Goal: Task Accomplishment & Management: Manage account settings

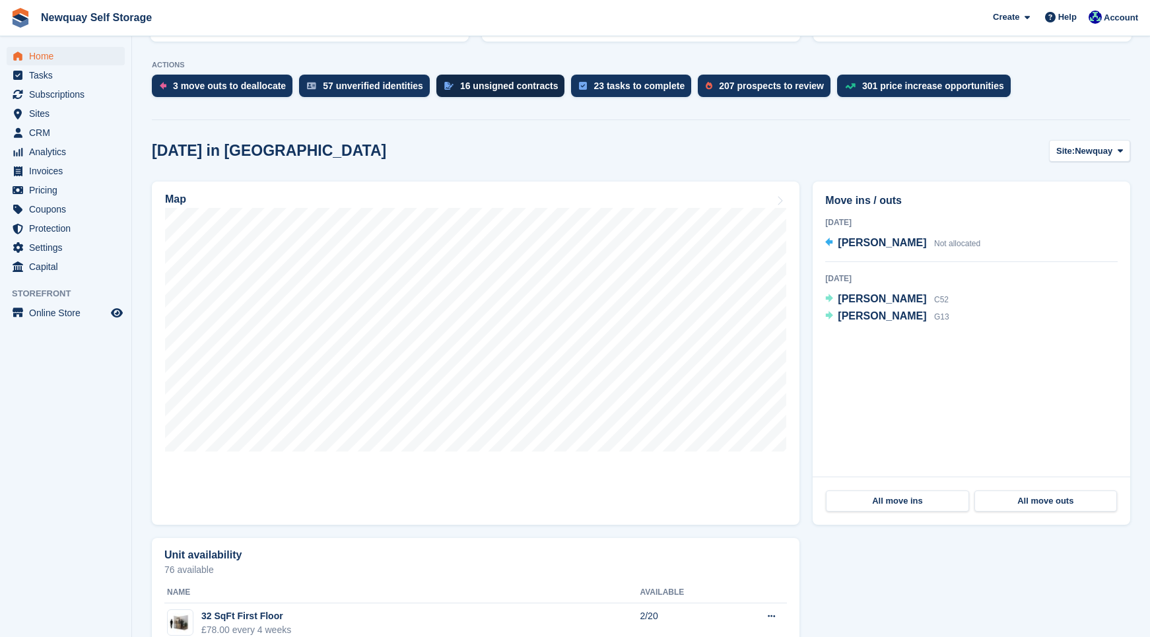
scroll to position [255, 0]
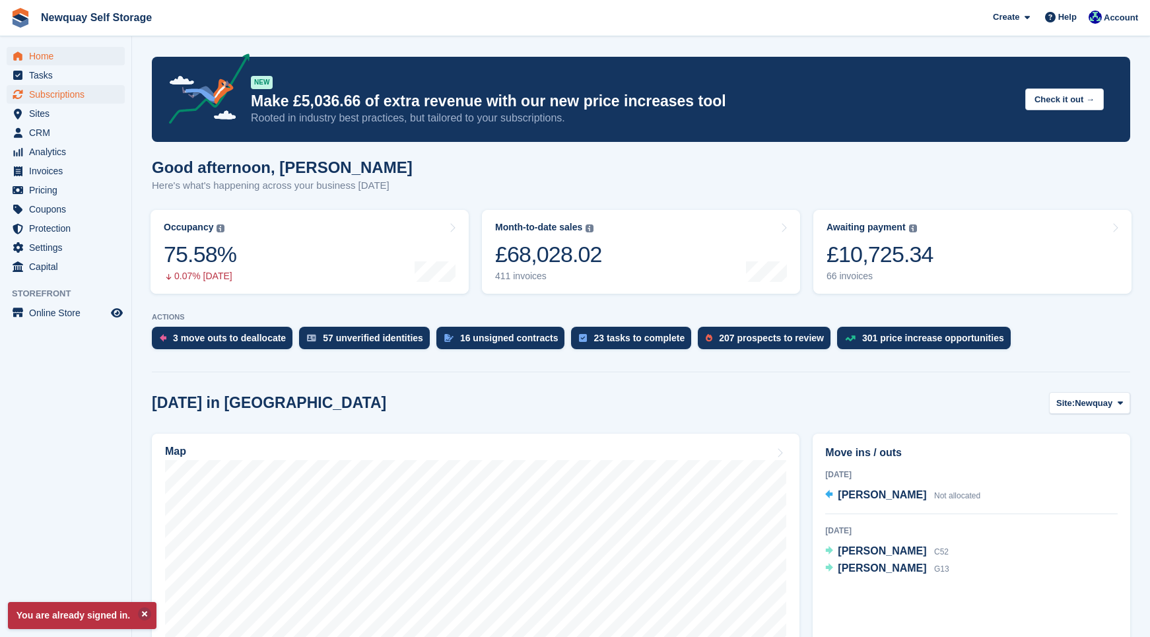
click at [59, 93] on span "Subscriptions" at bounding box center [68, 94] width 79 height 18
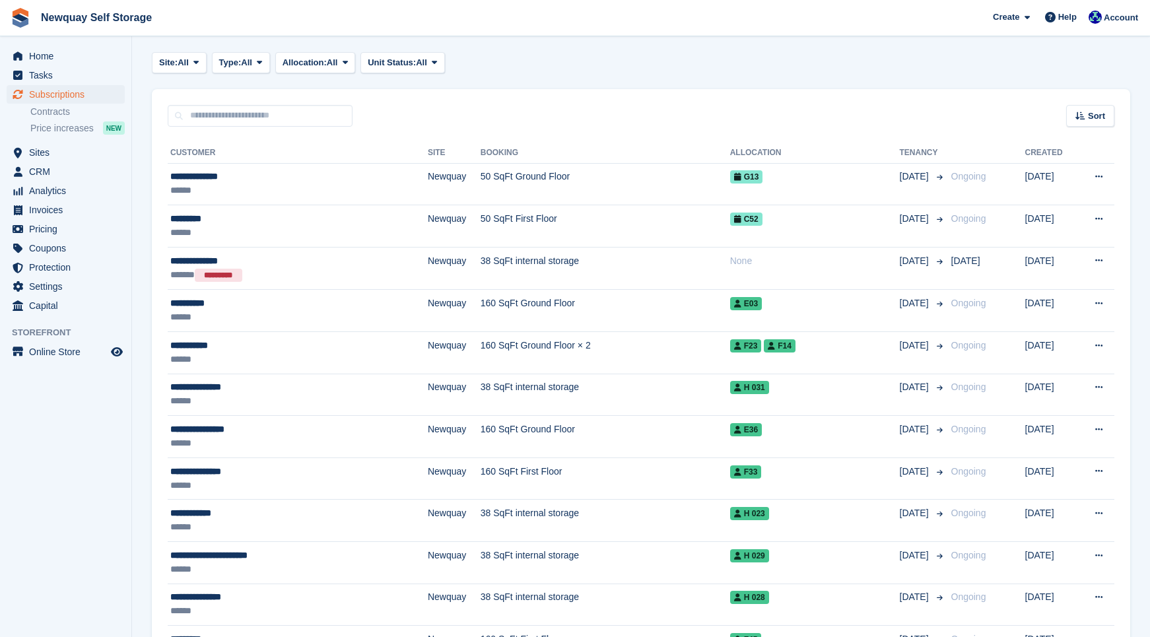
scroll to position [69, 0]
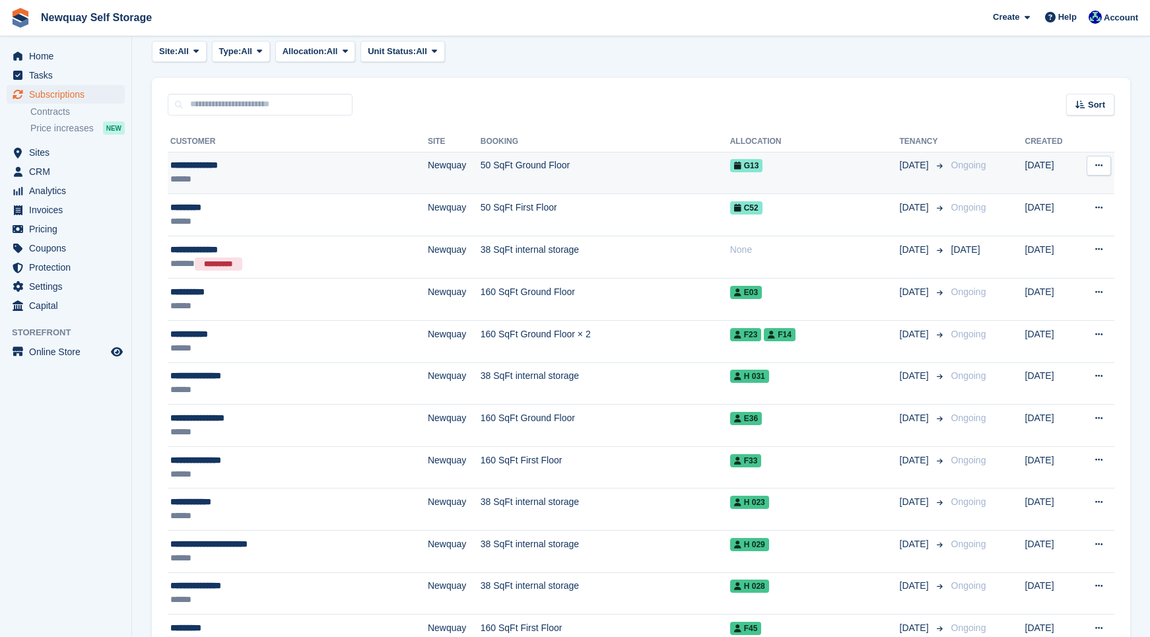
click at [496, 163] on td "50 SqFt Ground Floor" at bounding box center [606, 173] width 250 height 42
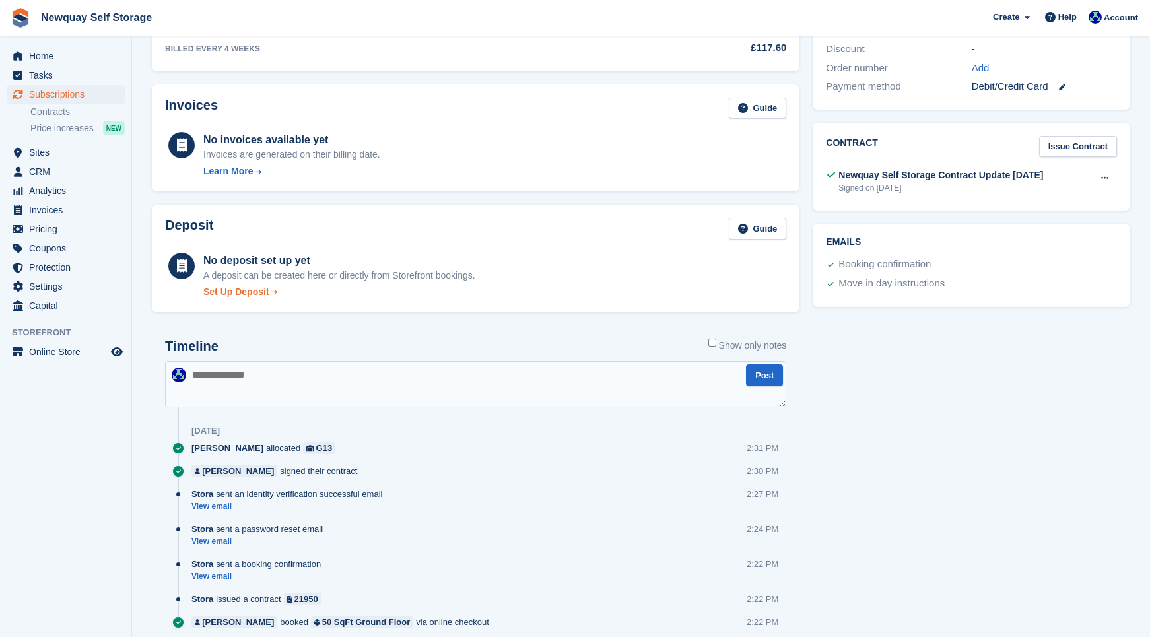
scroll to position [382, 0]
click at [67, 285] on span "Settings" at bounding box center [68, 286] width 79 height 18
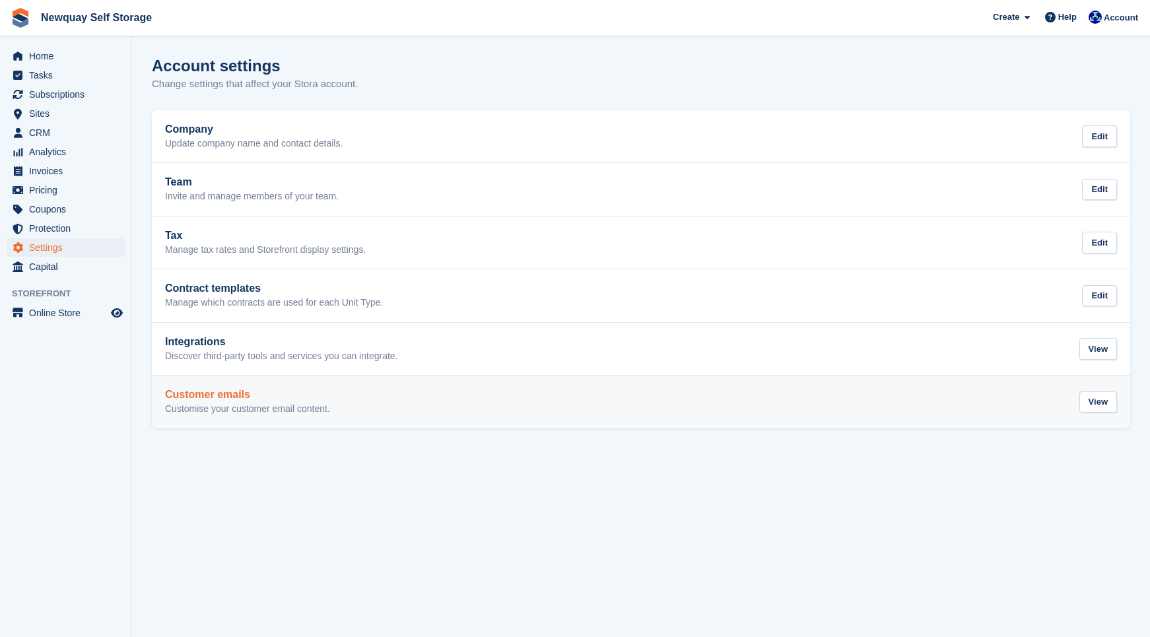
click at [694, 392] on div "Customer emails Customise your customer email content. View" at bounding box center [641, 402] width 952 height 26
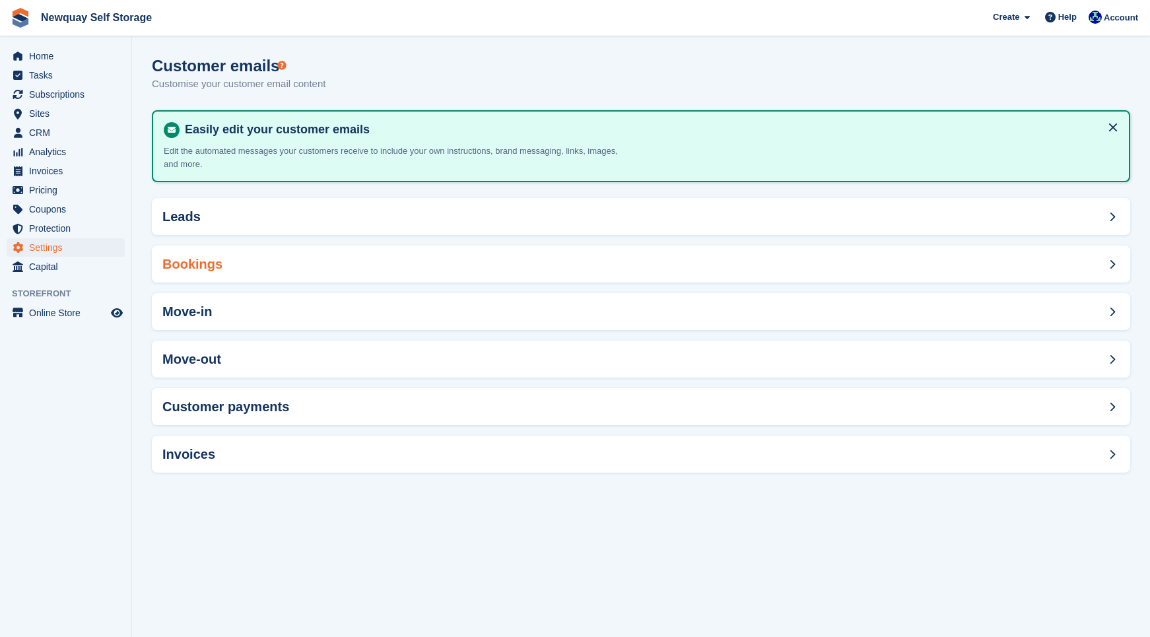
click at [629, 261] on div "Bookings" at bounding box center [641, 264] width 978 height 37
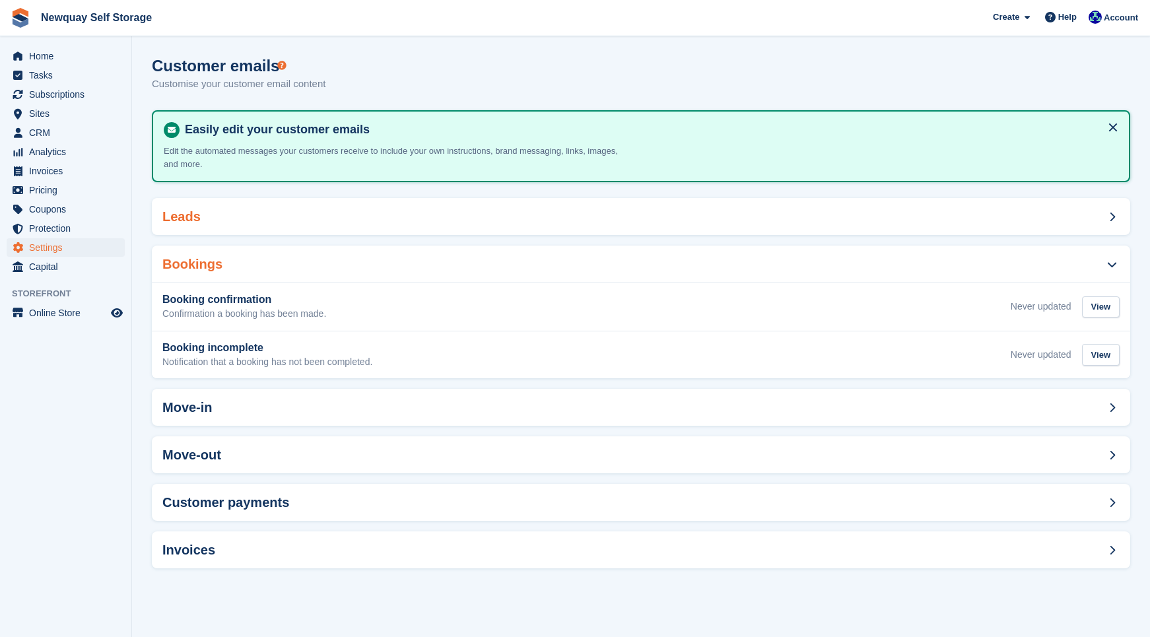
click at [629, 209] on div "Leads" at bounding box center [641, 216] width 978 height 37
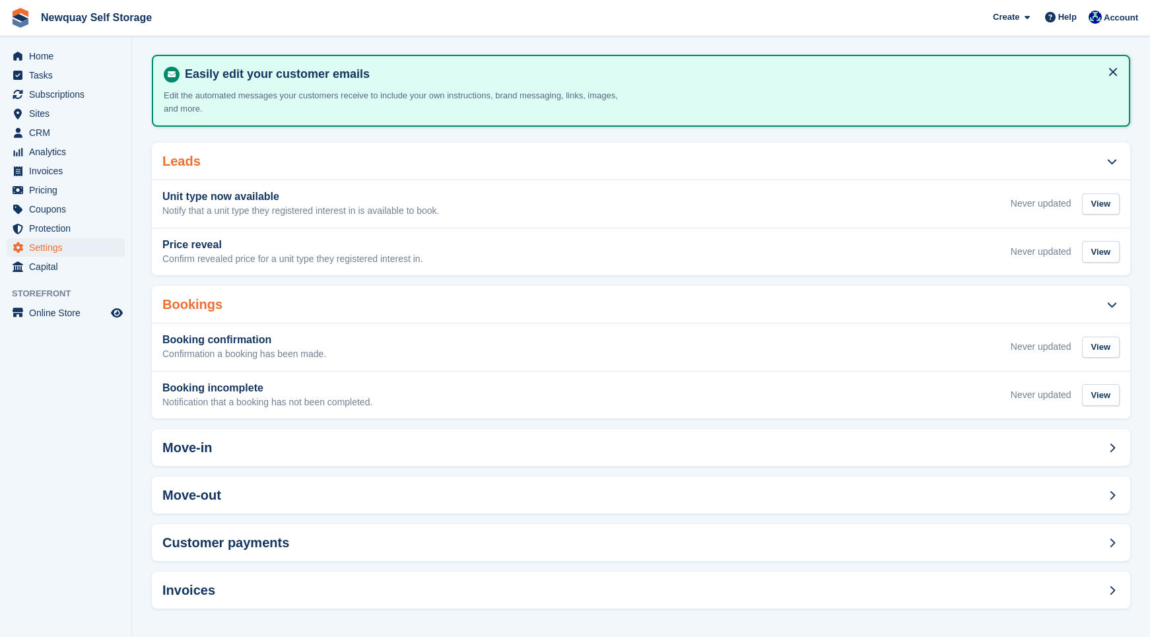
scroll to position [55, 0]
click at [632, 448] on div "Move-in" at bounding box center [641, 448] width 978 height 37
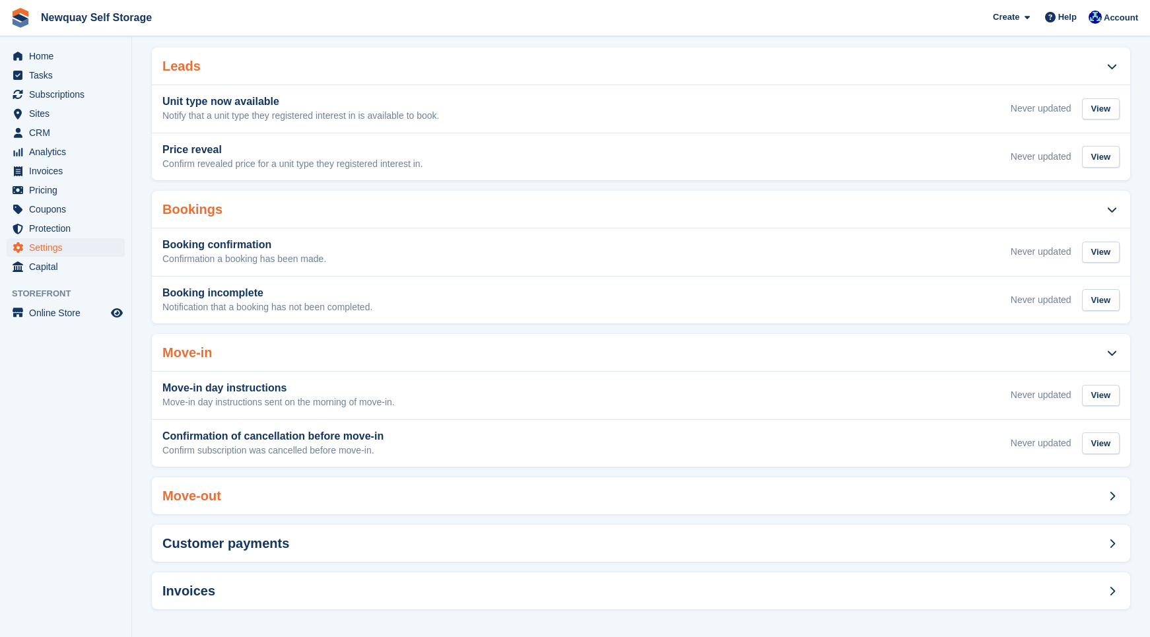
scroll to position [150, 0]
click at [634, 496] on div "Move-out" at bounding box center [641, 496] width 978 height 37
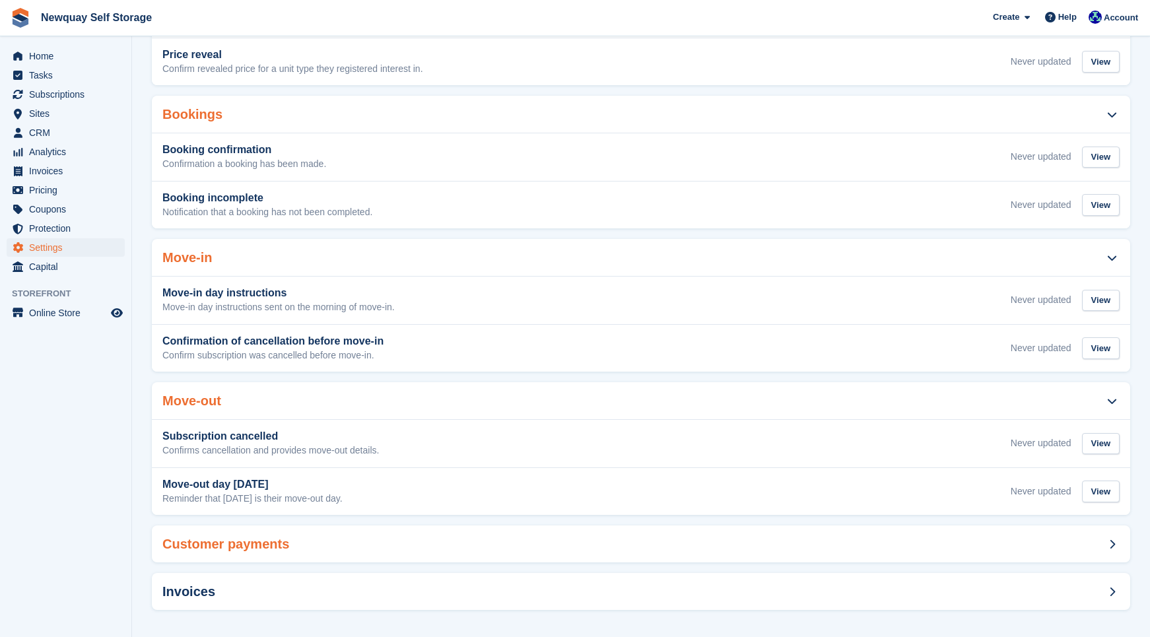
scroll to position [245, 0]
click at [629, 545] on div "Customer payments" at bounding box center [641, 544] width 978 height 37
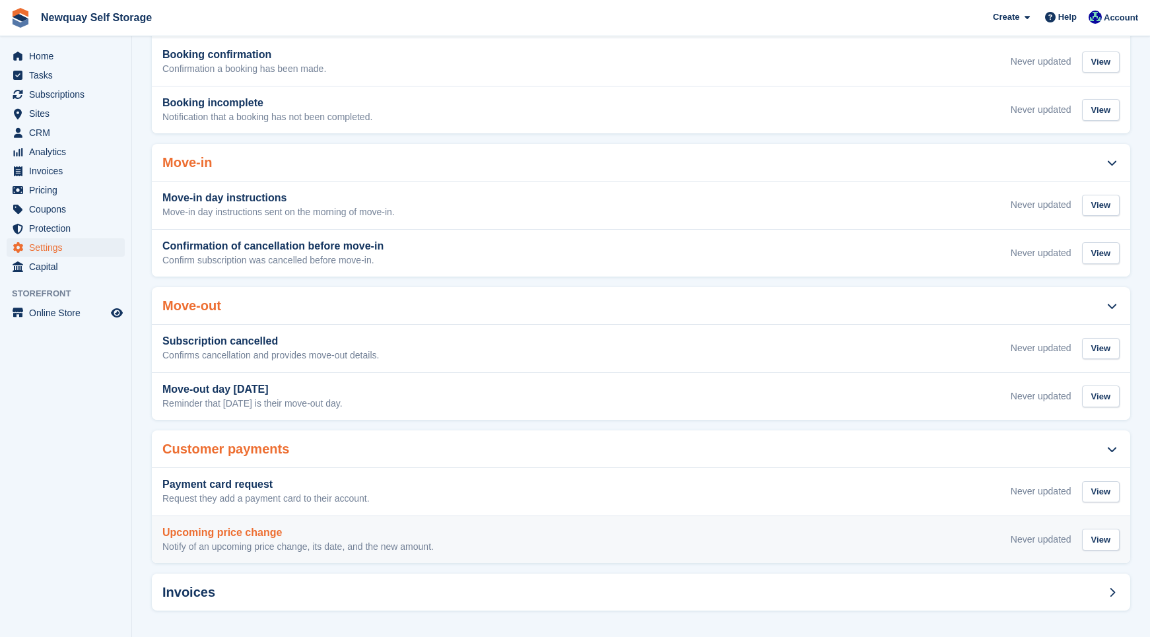
scroll to position [340, 0]
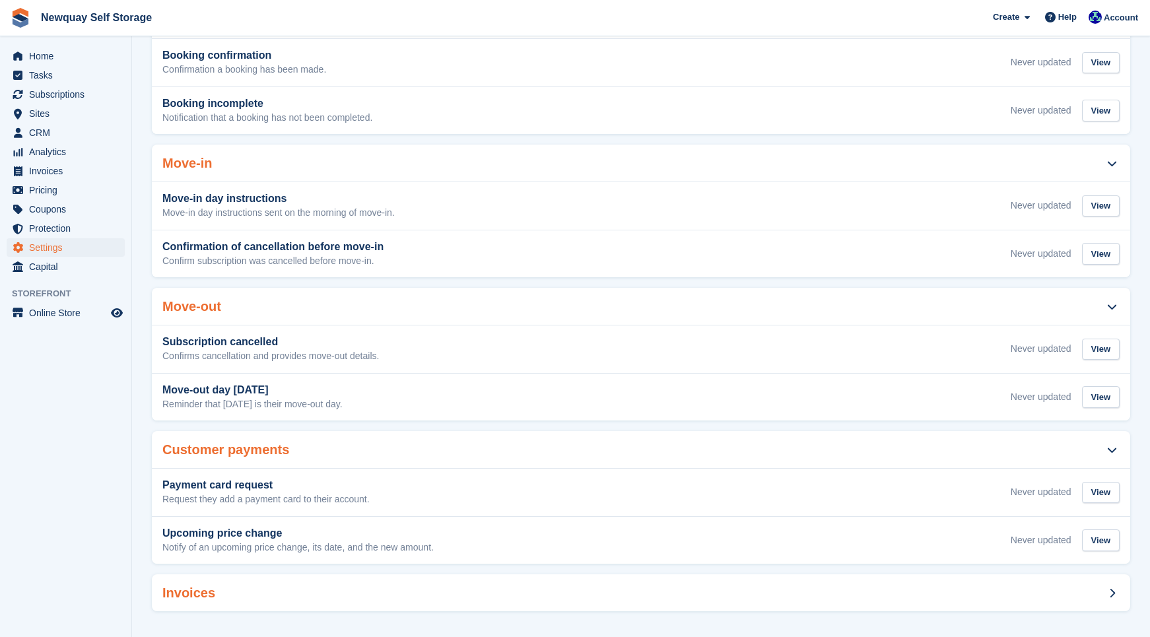
click at [633, 585] on div "Invoices" at bounding box center [641, 592] width 978 height 37
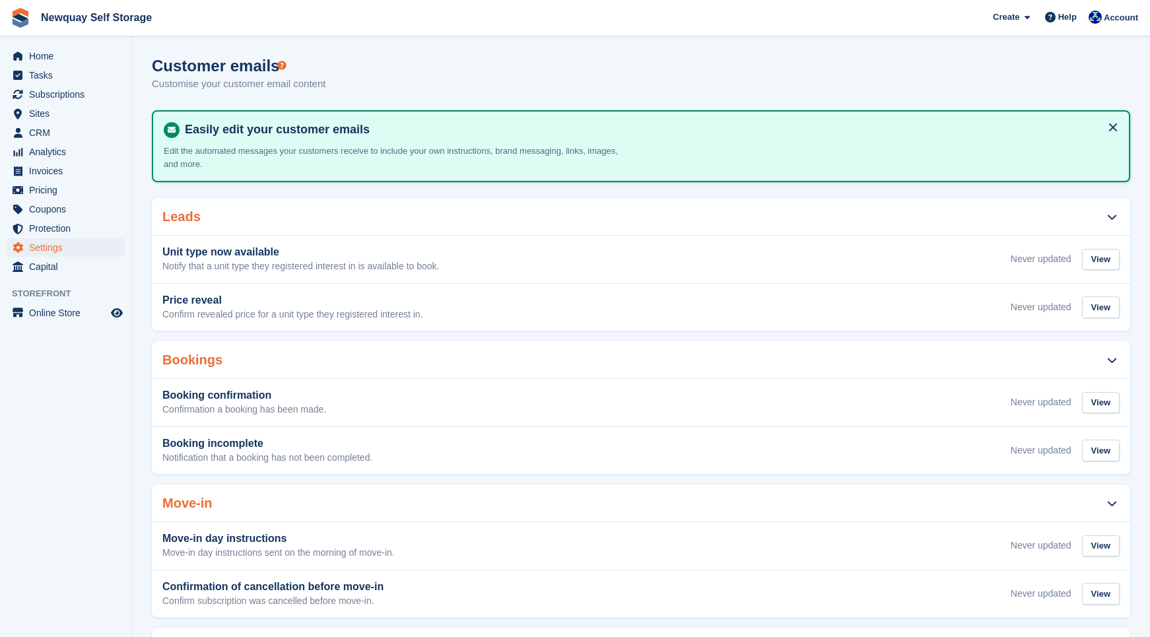
scroll to position [0, 0]
click at [56, 58] on span "Home" at bounding box center [68, 56] width 79 height 18
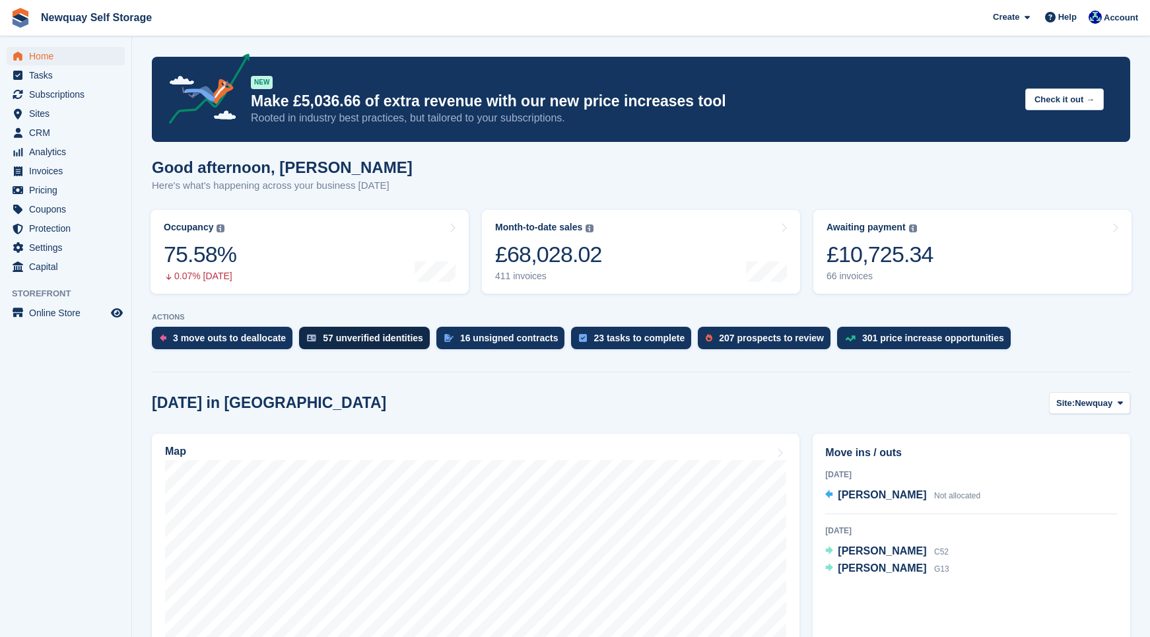
click at [385, 335] on div "57 unverified identities" at bounding box center [373, 338] width 100 height 11
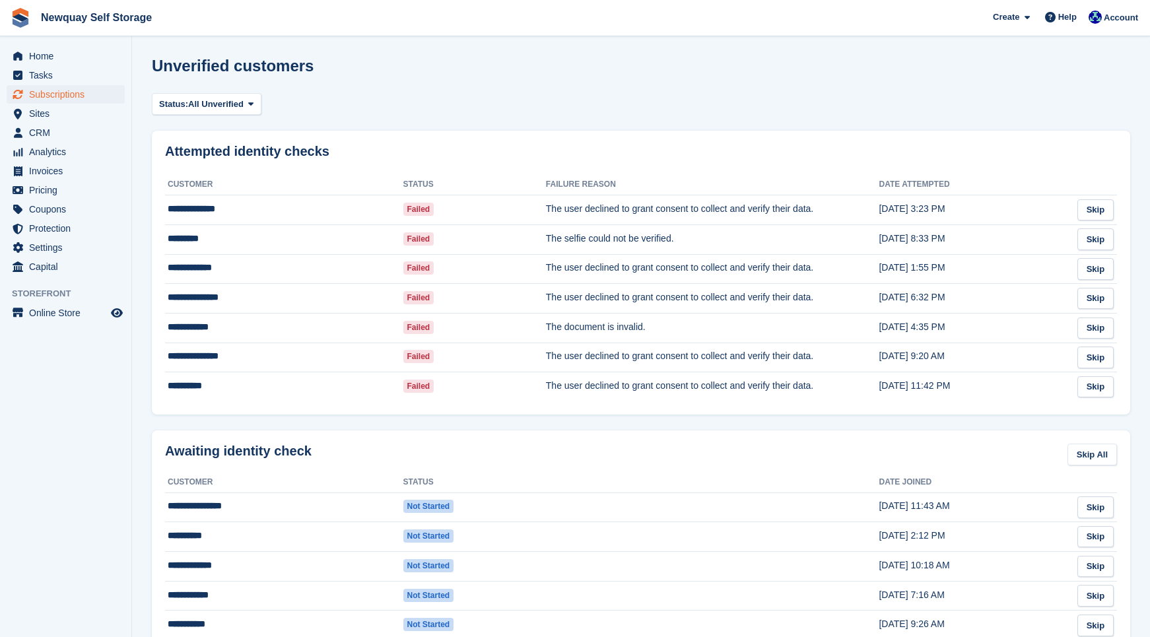
click at [85, 98] on span "Subscriptions" at bounding box center [68, 94] width 79 height 18
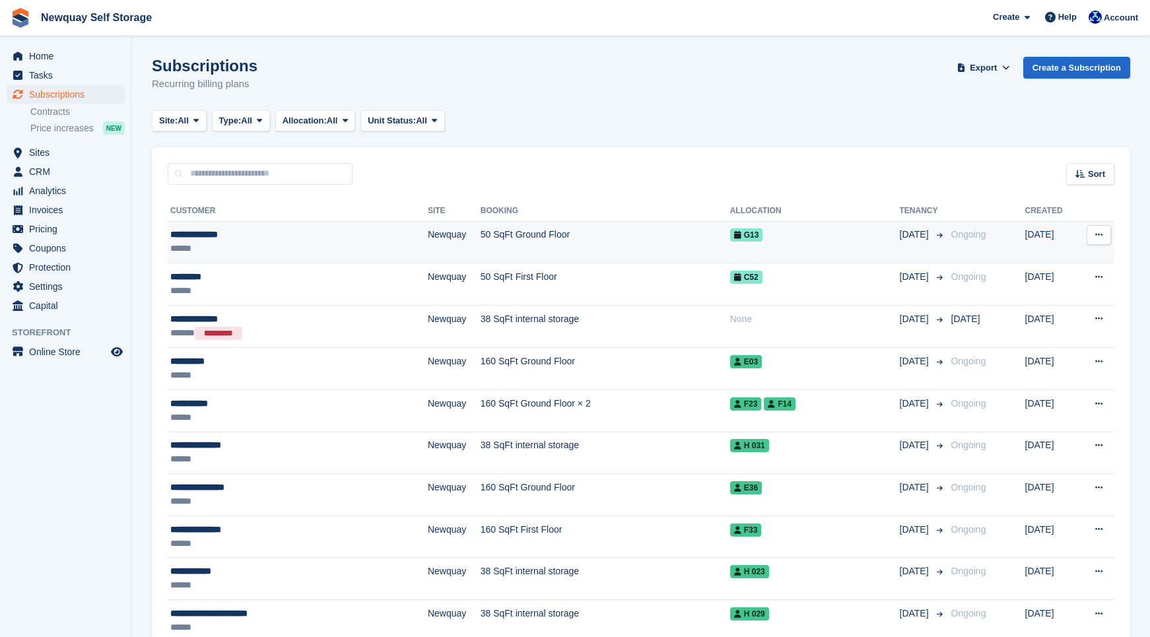
click at [220, 236] on div "**********" at bounding box center [263, 235] width 187 height 14
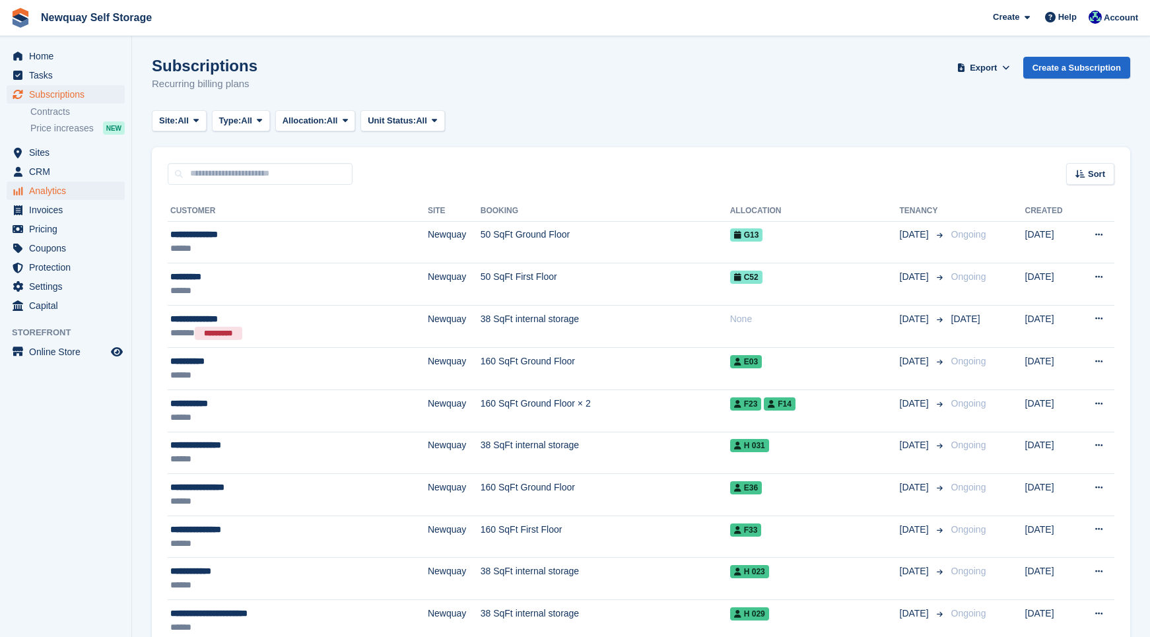
click at [51, 190] on span "Analytics" at bounding box center [68, 191] width 79 height 18
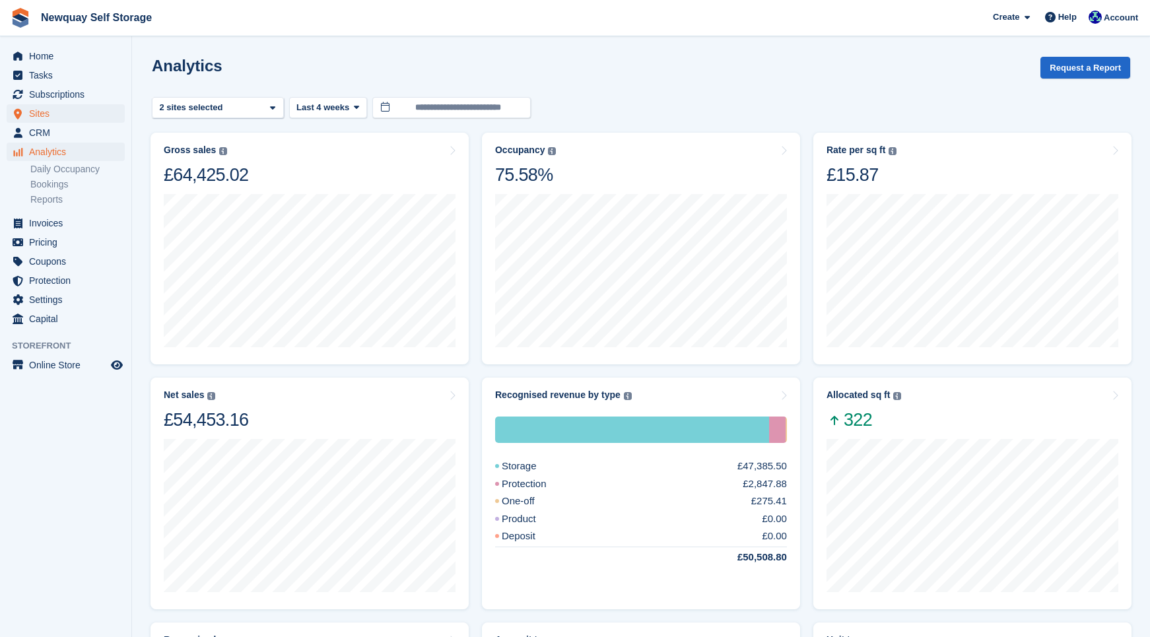
click at [86, 120] on span "Sites" at bounding box center [68, 113] width 79 height 18
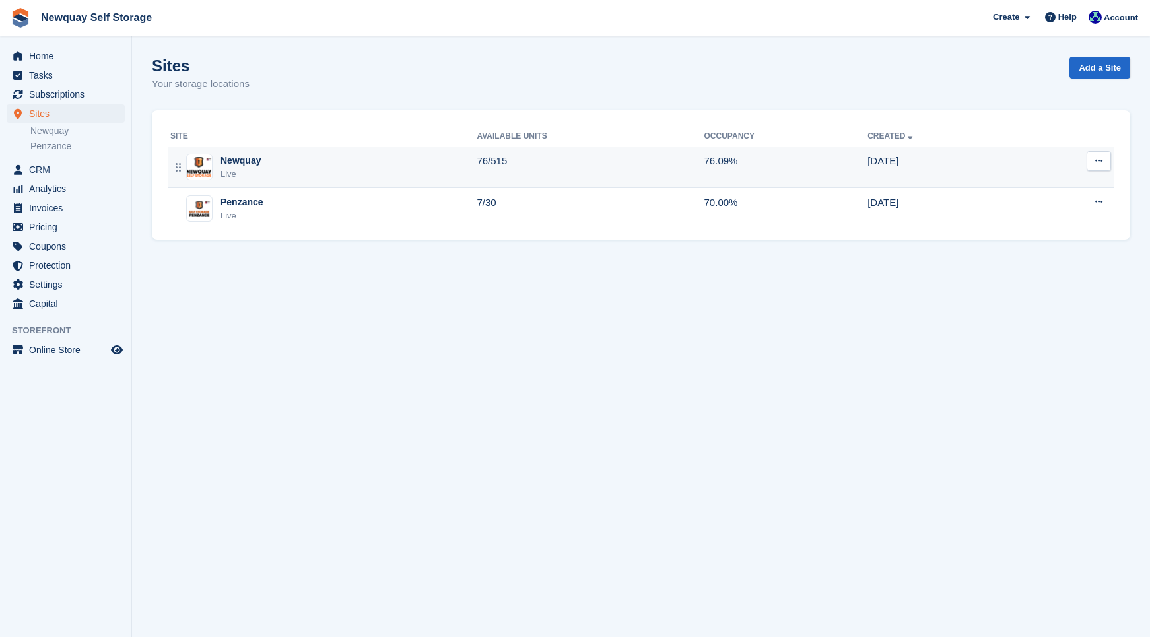
click at [318, 166] on div "Newquay Live" at bounding box center [323, 167] width 306 height 27
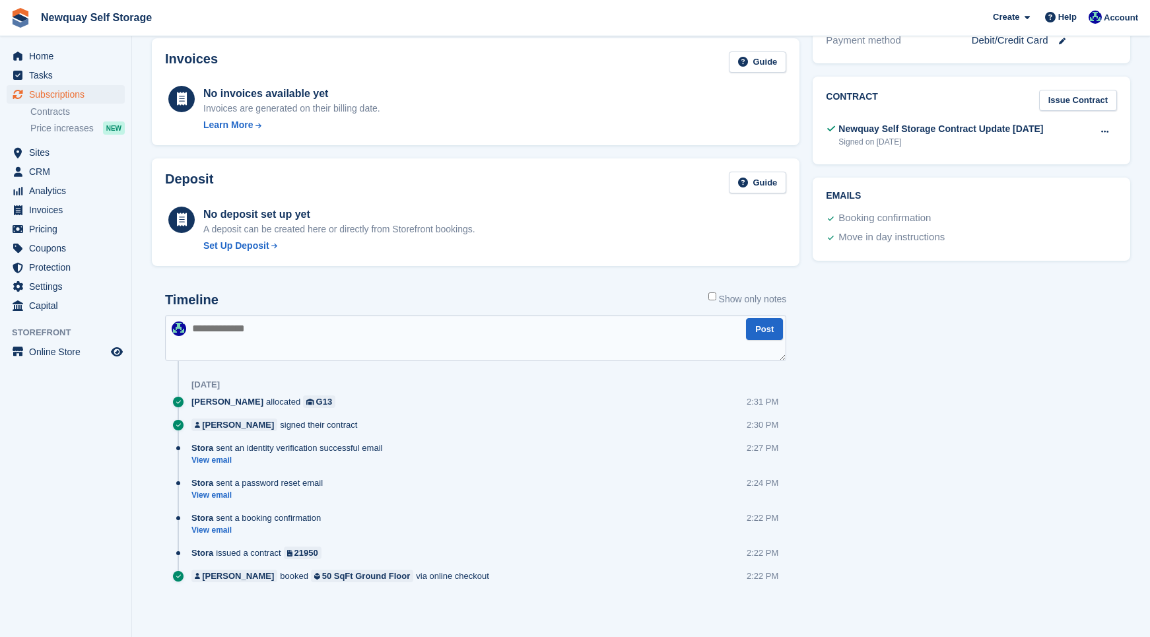
scroll to position [426, 0]
